Goal: Task Accomplishment & Management: Complete application form

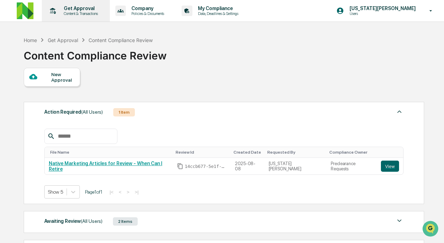
click at [101, 12] on p "Content & Transactions" at bounding box center [79, 13] width 43 height 5
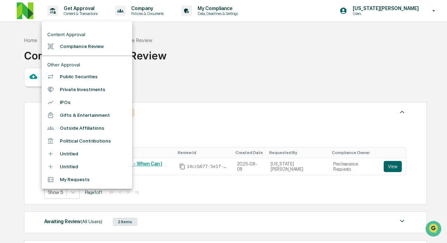
click at [154, 5] on div at bounding box center [223, 121] width 447 height 243
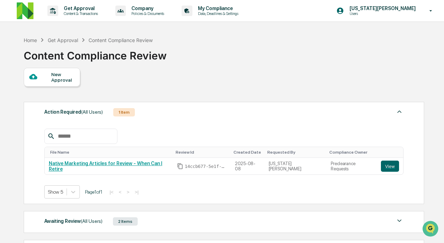
click at [92, 11] on p "Get Approval" at bounding box center [79, 9] width 43 height 6
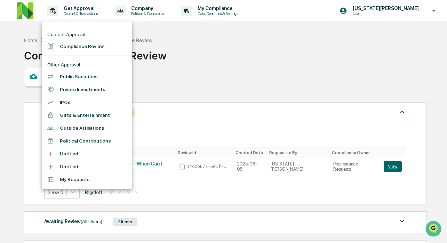
click at [88, 50] on li "Compliance Review" at bounding box center [87, 46] width 91 height 13
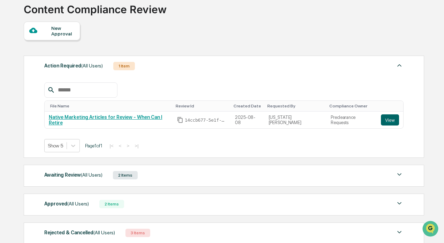
scroll to position [94, 0]
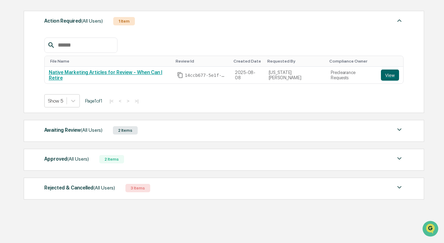
click at [86, 129] on span "(All Users)" at bounding box center [92, 130] width 22 height 6
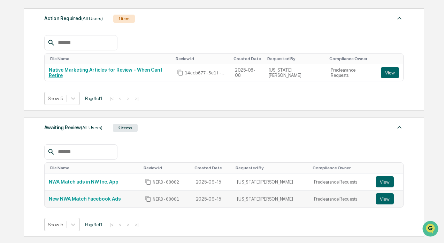
click at [97, 202] on link "New NWA Match Facebook Ads" at bounding box center [85, 199] width 72 height 6
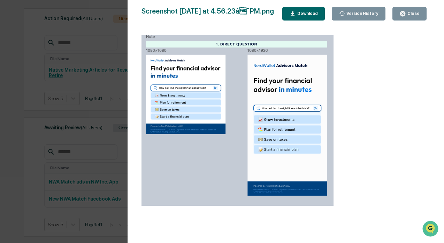
click at [416, 14] on div "Close" at bounding box center [413, 13] width 14 height 5
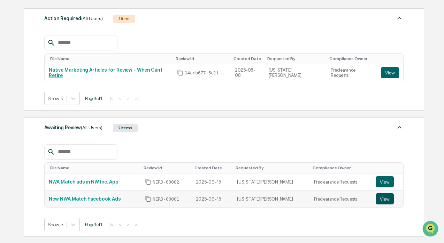
click at [384, 203] on button "View" at bounding box center [384, 199] width 18 height 11
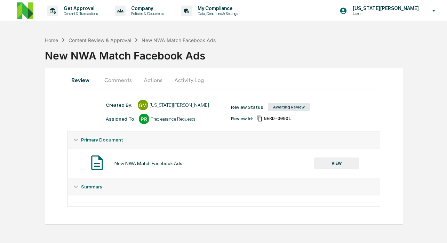
click at [109, 81] on button "Comments" at bounding box center [118, 80] width 39 height 17
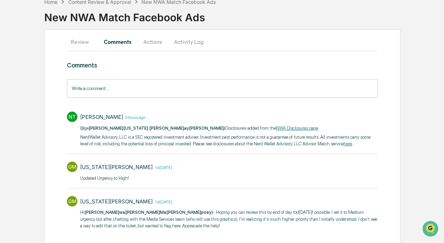
scroll to position [62, 0]
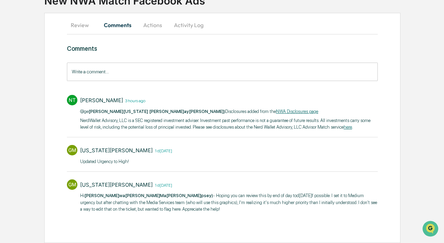
click at [126, 117] on p "NerdWallet Advisory, LLC is a SEC registered investment adviser. Investment pas…" at bounding box center [228, 124] width 297 height 14
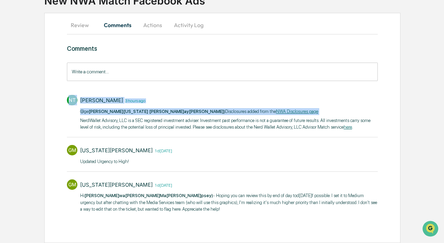
click at [126, 117] on p "NerdWallet Advisory, LLC is a SEC registered investment adviser. Investment pas…" at bounding box center [228, 124] width 297 height 14
click at [178, 117] on p "NerdWallet Advisory, LLC is a SEC registered investment adviser. Investment pas…" at bounding box center [228, 124] width 297 height 14
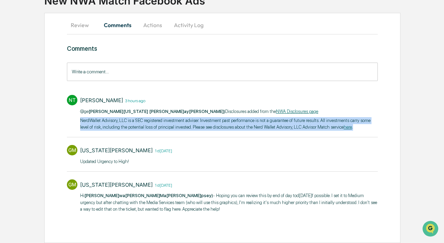
drag, startPoint x: 156, startPoint y: 129, endPoint x: 80, endPoint y: 115, distance: 77.5
click at [80, 117] on p "NerdWallet Advisory, LLC is a SEC registered investment adviser. Investment pas…" at bounding box center [228, 124] width 297 height 14
copy p "NerdWallet Advisory, LLC is a SEC registered investment adviser. Investment pas…"
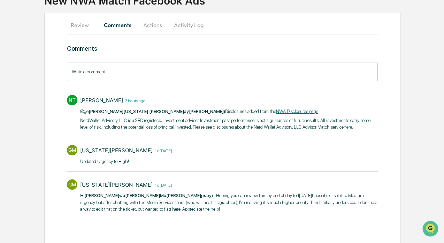
click at [115, 64] on input "Write a comment..." at bounding box center [222, 72] width 311 height 18
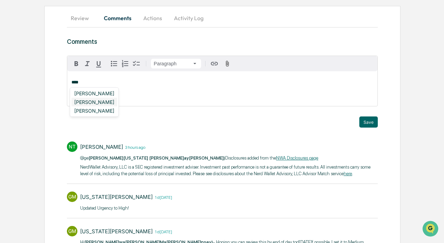
click at [105, 101] on div "Neshie Tiwari" at bounding box center [94, 102] width 46 height 9
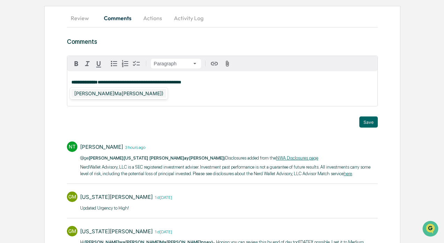
click at [128, 94] on div "DeeAnn Mays (Dempsey)" at bounding box center [118, 93] width 95 height 9
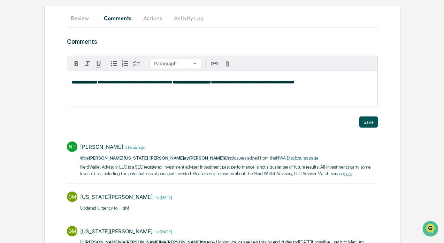
click at [377, 121] on button "Save" at bounding box center [368, 122] width 18 height 11
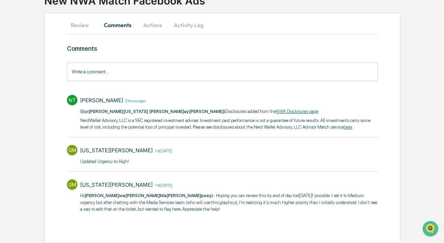
click at [83, 17] on button "Review" at bounding box center [82, 25] width 31 height 17
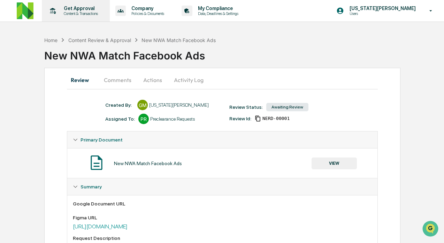
click at [68, 13] on p "Content & Transactions" at bounding box center [79, 13] width 43 height 5
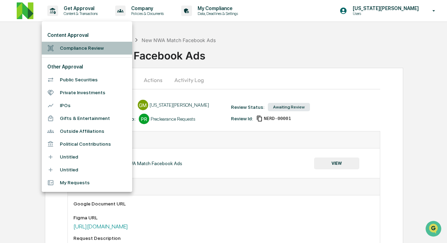
click at [100, 49] on li "Compliance Review" at bounding box center [87, 48] width 91 height 13
